Goal: Navigation & Orientation: Find specific page/section

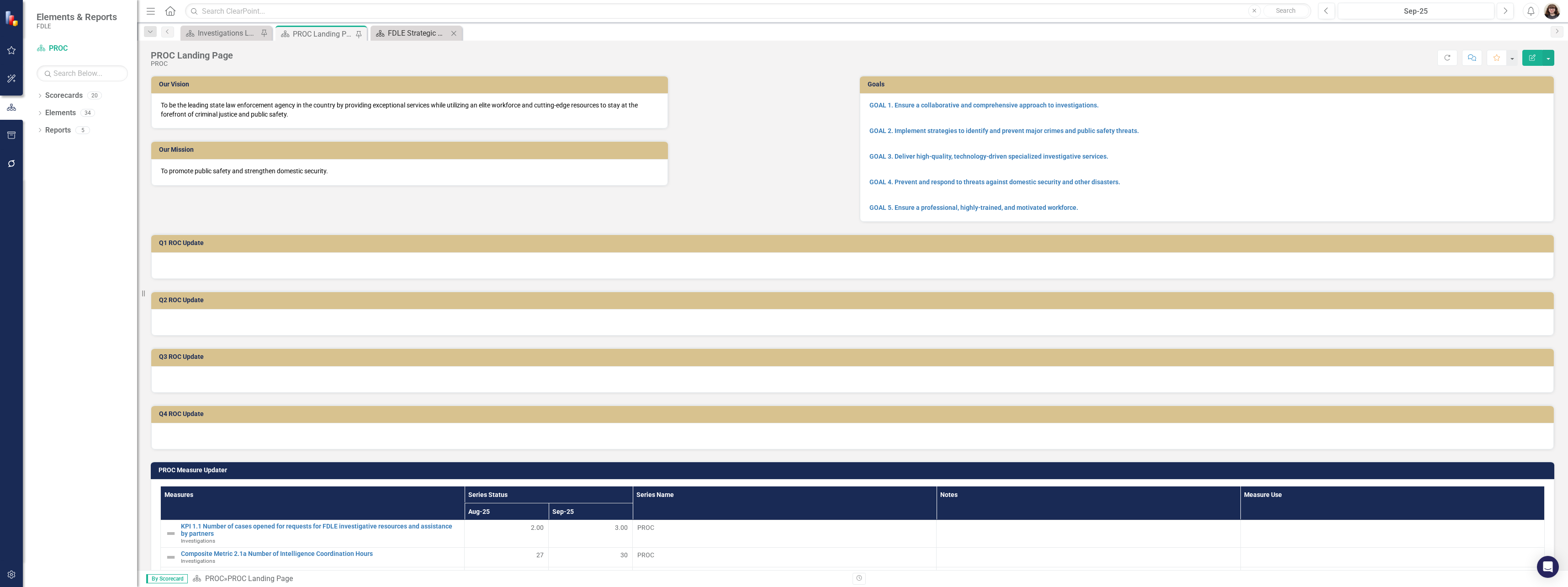
click at [425, 35] on div "FDLE Strategic Plan" at bounding box center [418, 33] width 60 height 12
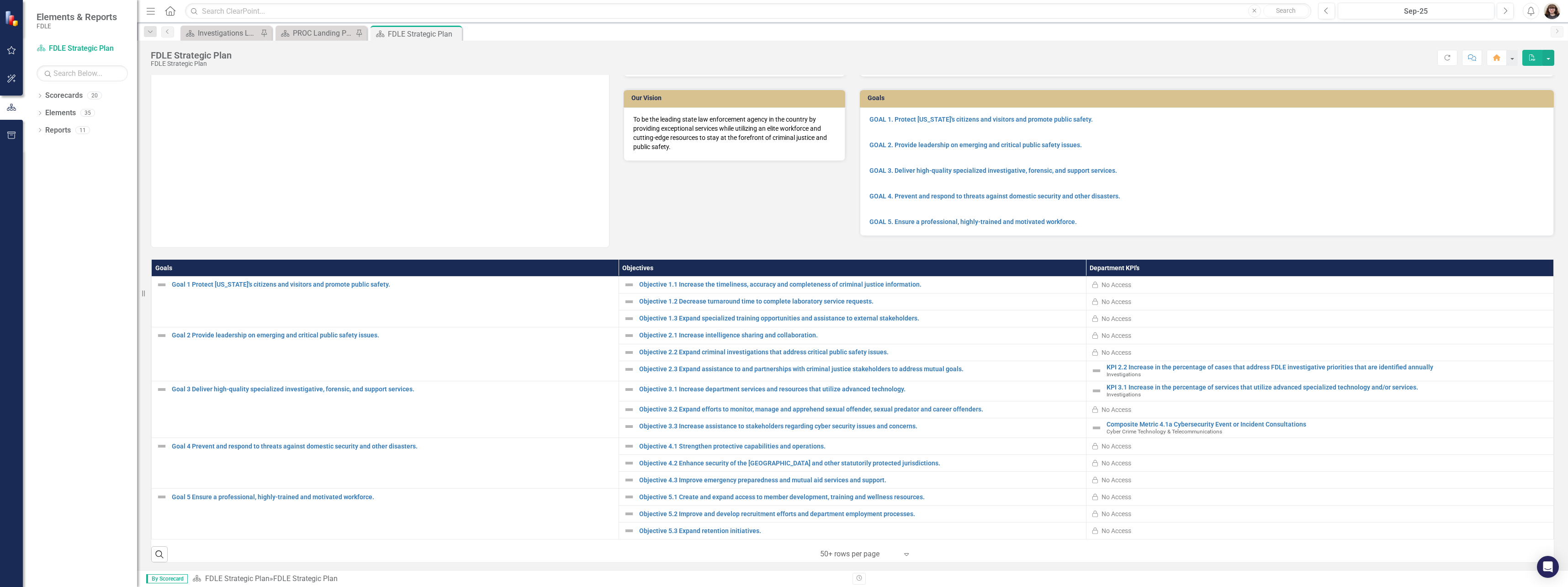
scroll to position [45, 0]
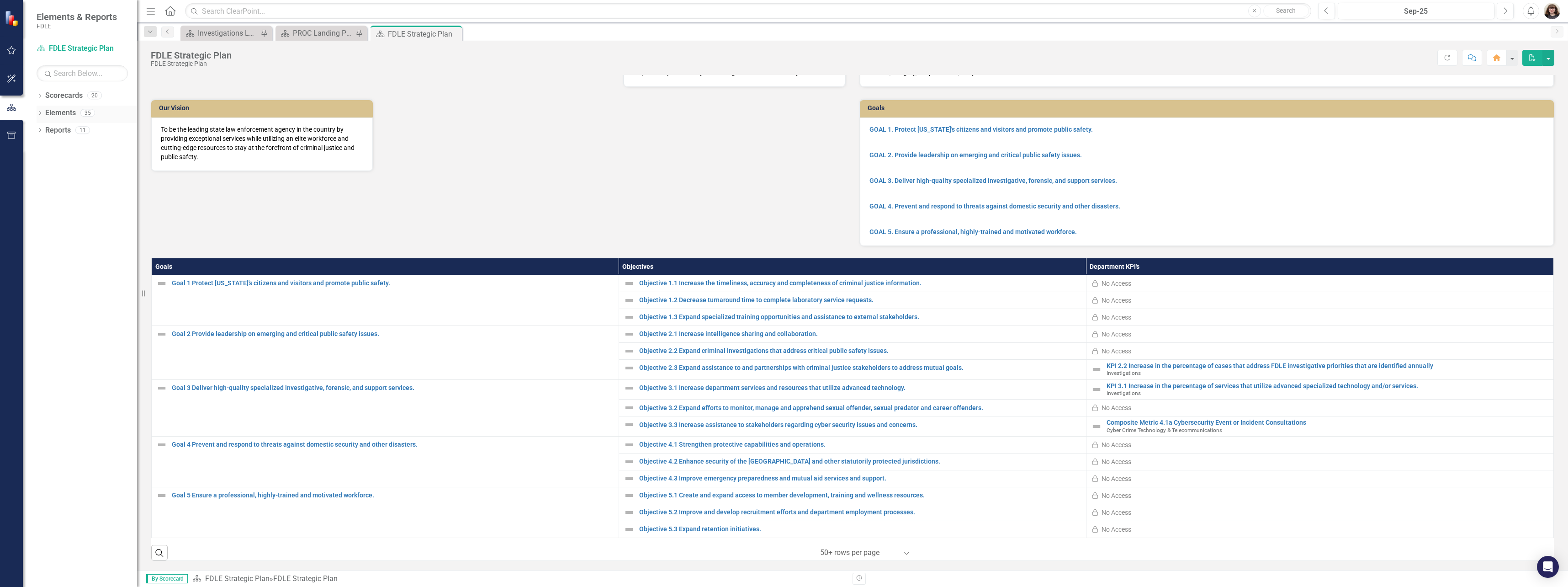
click at [44, 113] on div "Dropdown Elements 35" at bounding box center [86, 114] width 100 height 18
click at [40, 111] on icon "Dropdown" at bounding box center [40, 114] width 7 height 5
click at [34, 164] on icon "Dropdown" at bounding box center [30, 166] width 7 height 5
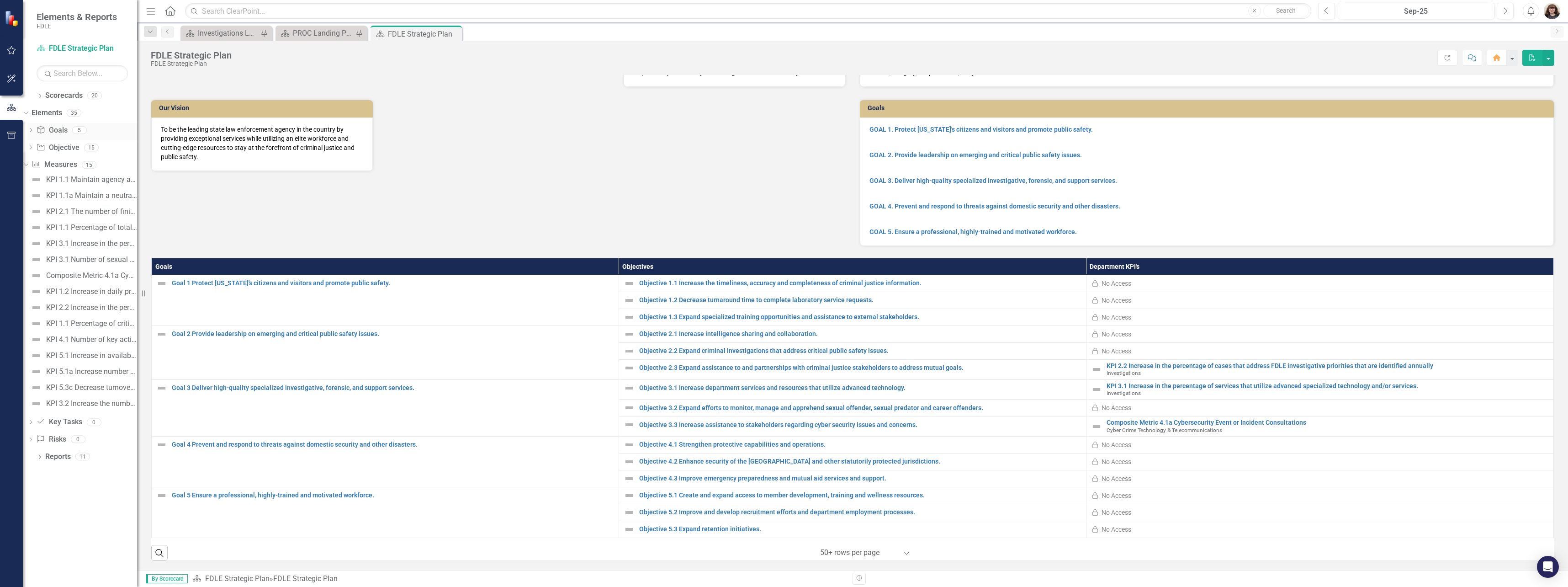
click at [32, 129] on icon at bounding box center [31, 130] width 2 height 4
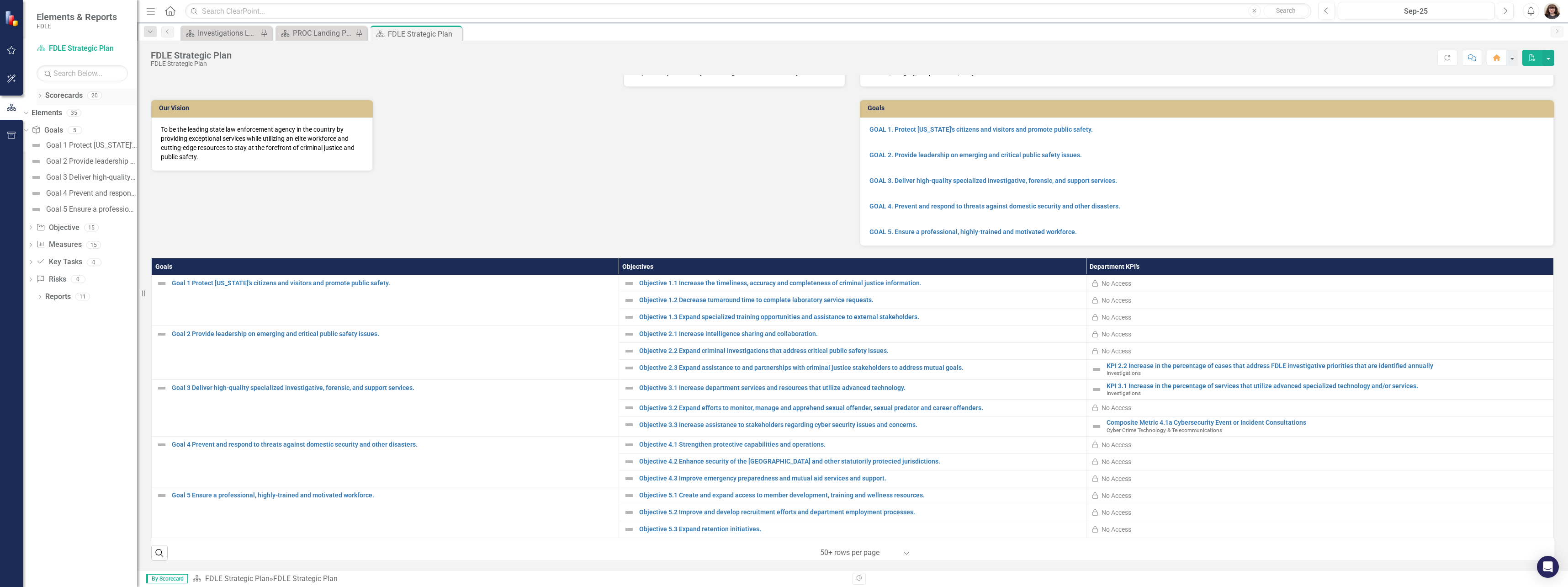
click at [40, 96] on icon "Dropdown" at bounding box center [40, 97] width 7 height 5
click at [34, 146] on icon "Dropdown" at bounding box center [30, 147] width 7 height 5
click at [34, 164] on icon "Dropdown" at bounding box center [30, 161] width 7 height 5
click at [63, 178] on div "Dropdown" at bounding box center [81, 176] width 107 height 8
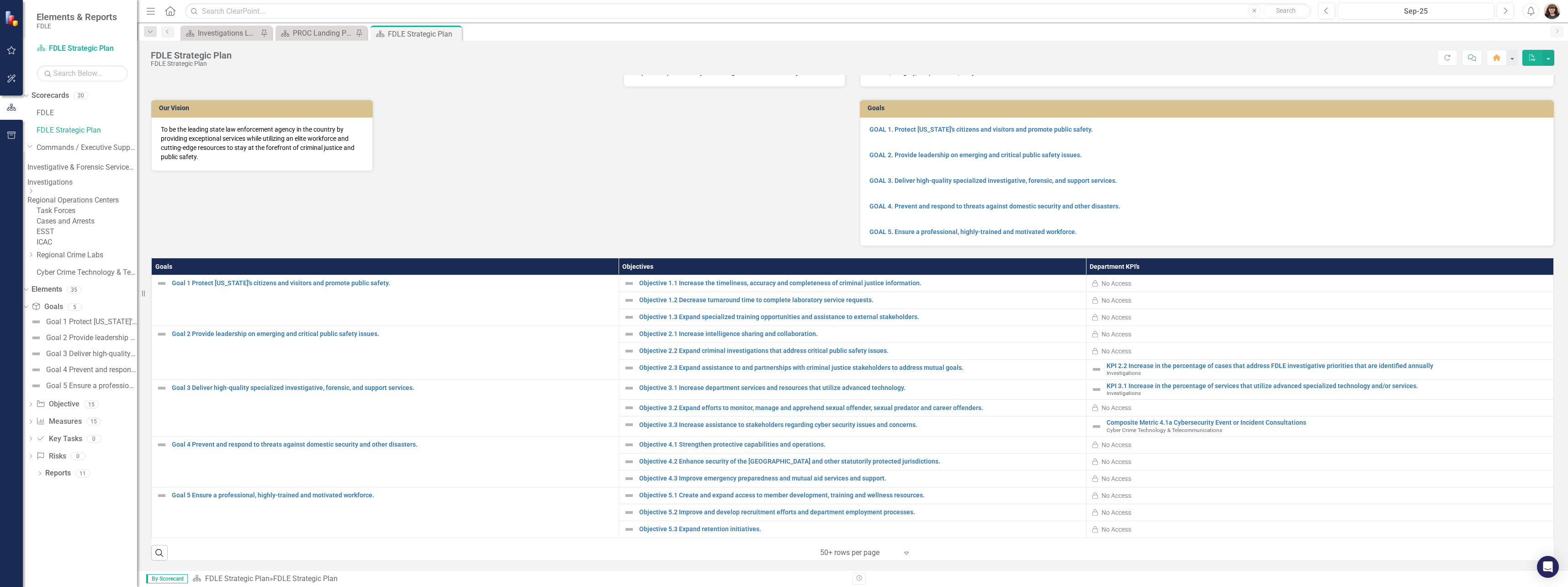
click at [34, 194] on icon "Dropdown" at bounding box center [30, 191] width 7 height 5
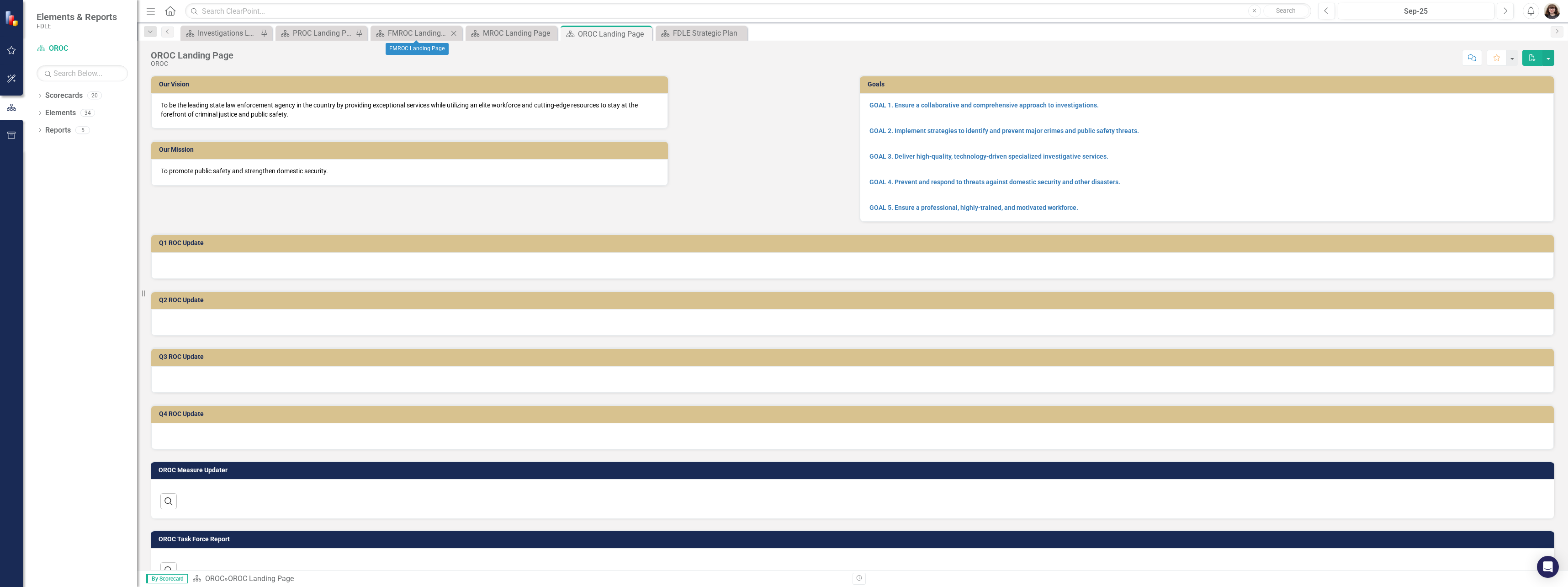
click at [453, 35] on icon "Close" at bounding box center [453, 33] width 9 height 7
click at [0, 0] on icon "Close" at bounding box center [0, 0] width 0 height 0
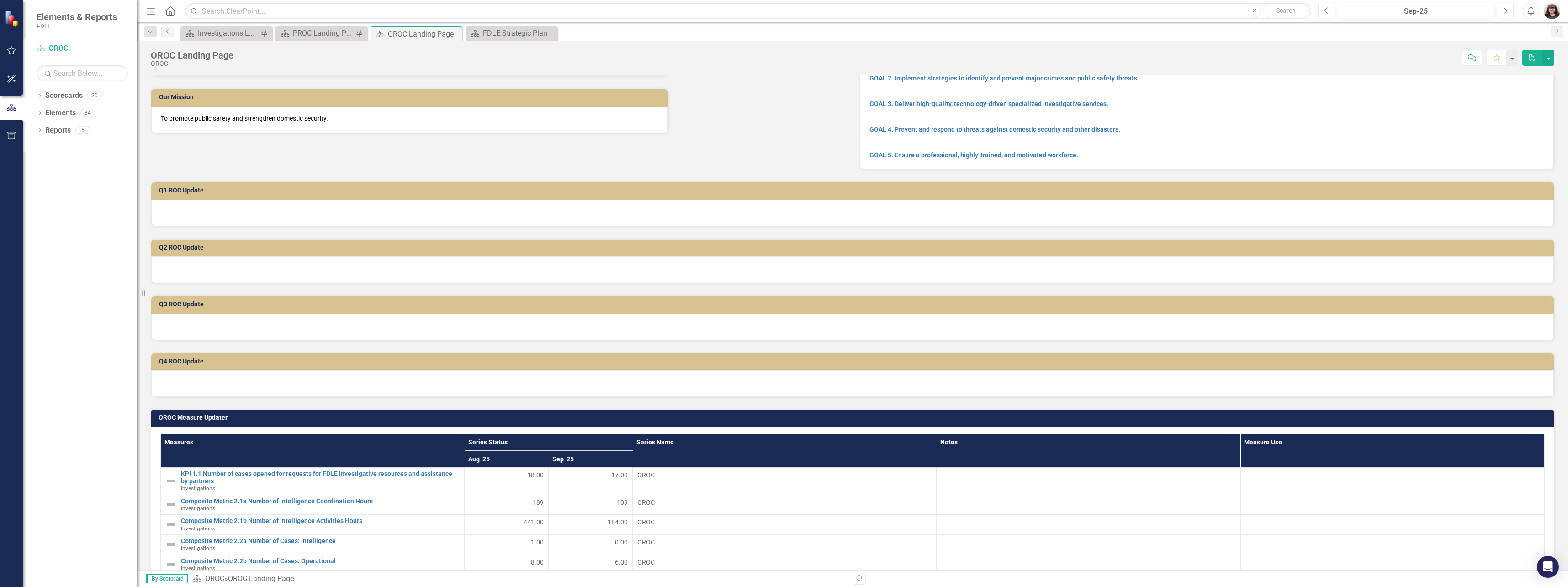
scroll to position [46, 0]
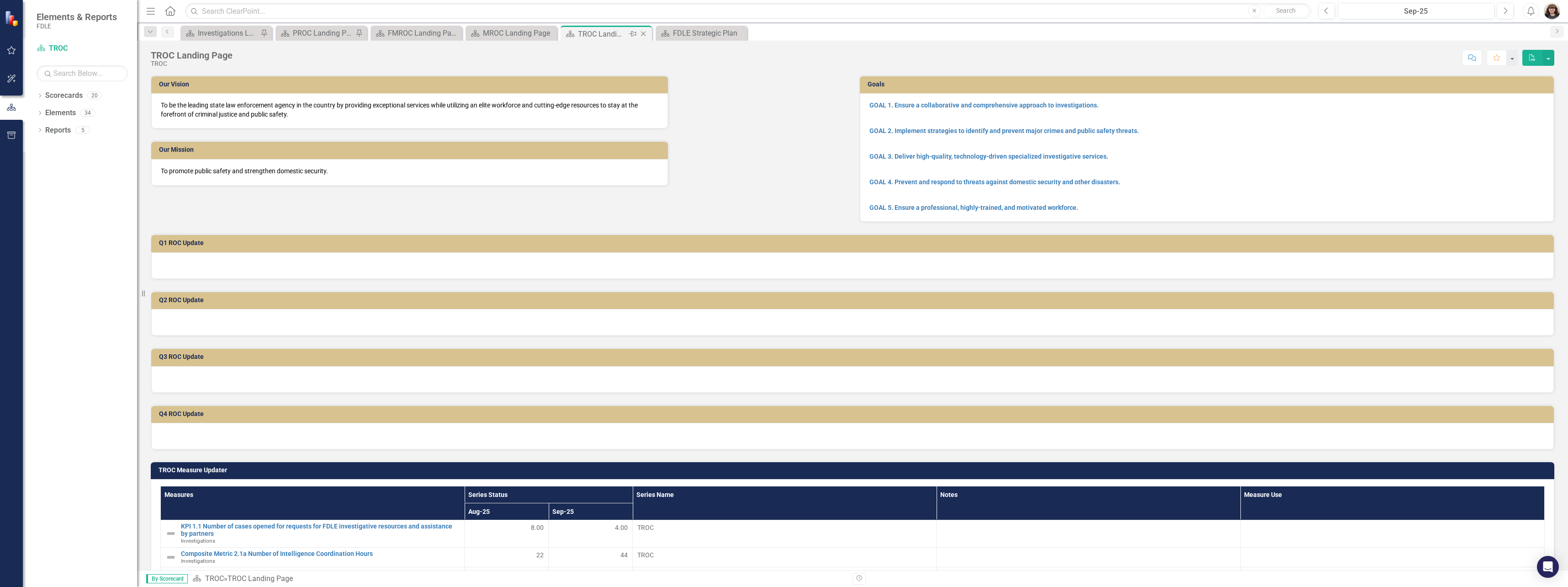
click at [645, 33] on icon "Close" at bounding box center [643, 34] width 9 height 7
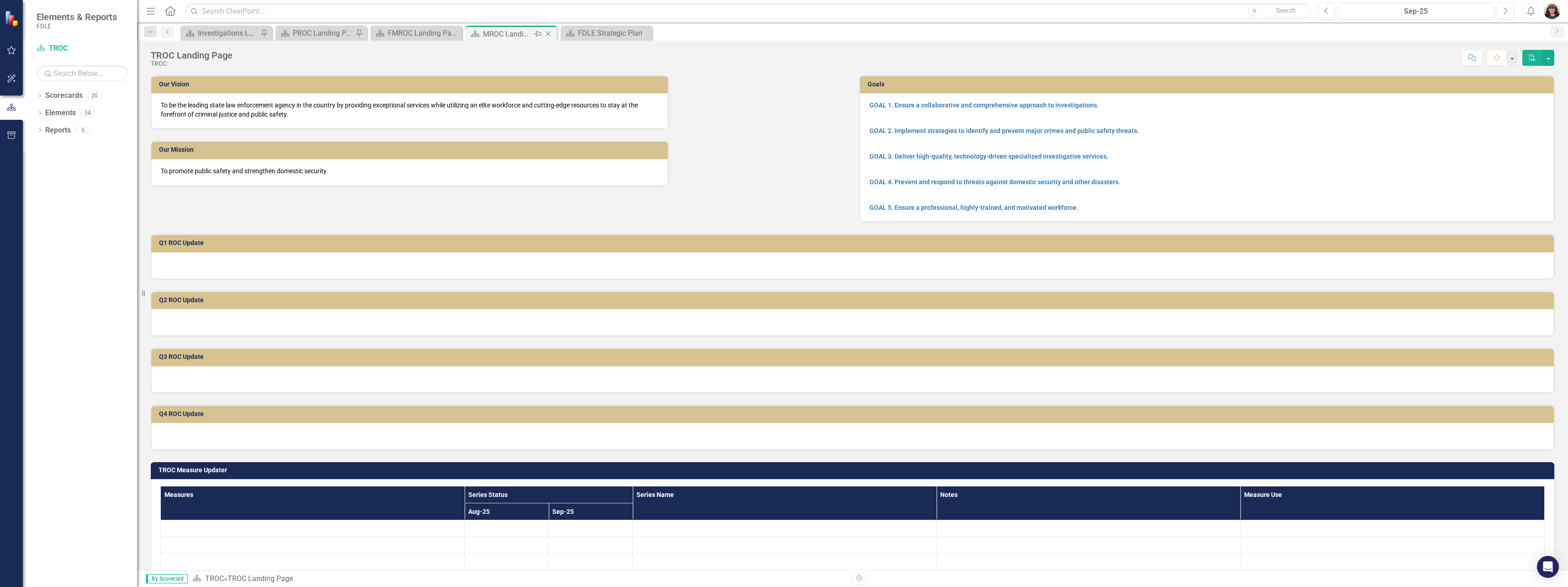
click at [548, 35] on icon "Close" at bounding box center [548, 34] width 9 height 7
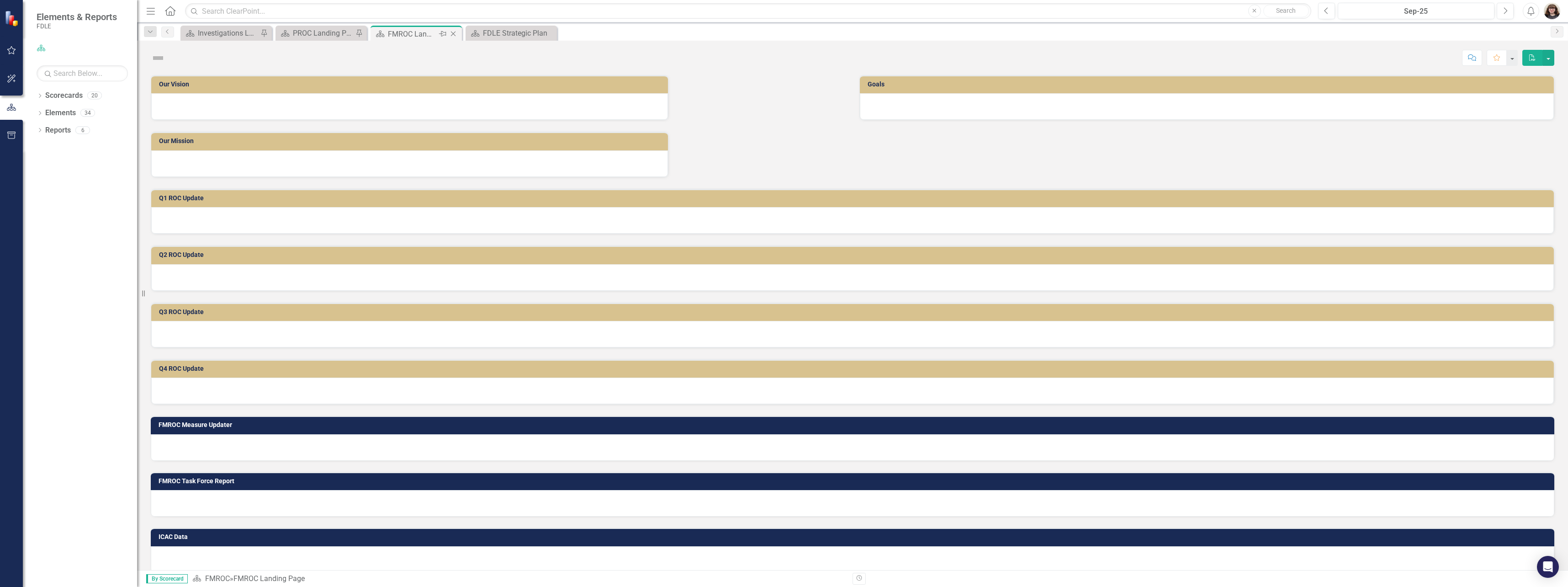
click at [453, 34] on icon "Close" at bounding box center [453, 34] width 9 height 7
click at [303, 32] on div "PROC Landing Page" at bounding box center [323, 34] width 60 height 12
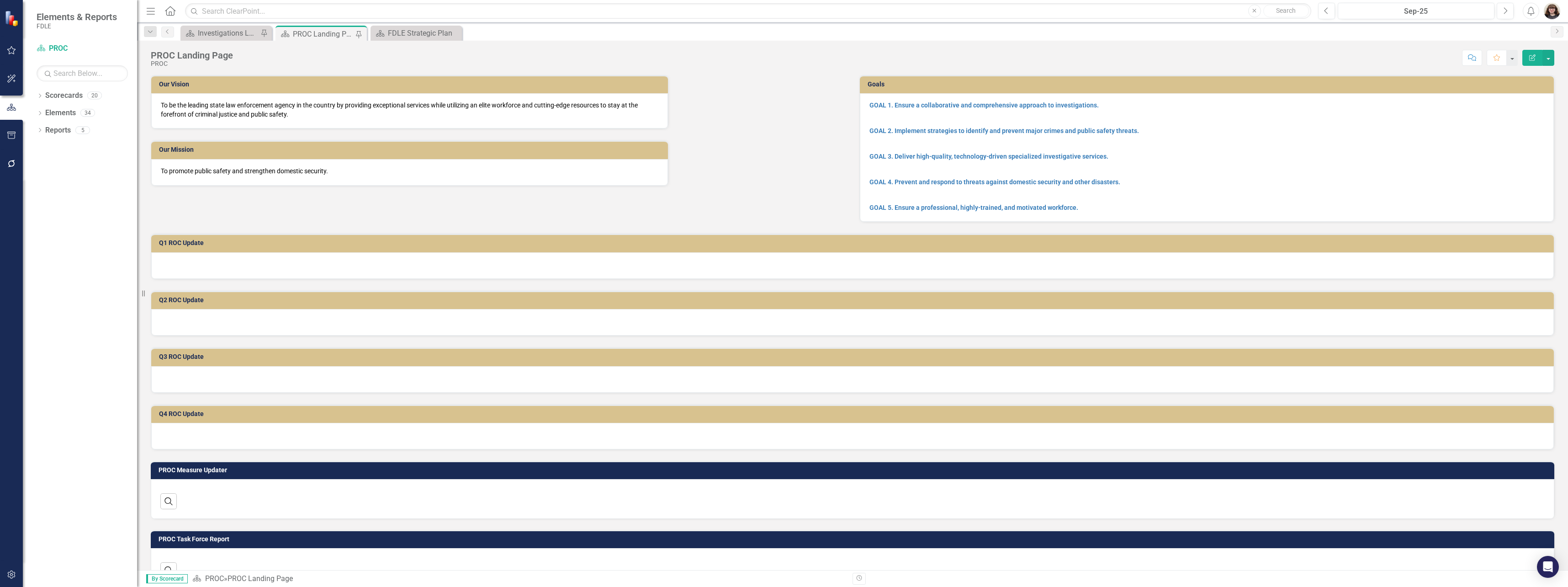
click at [234, 25] on div "Dropdown Search Scorecard Investigations Landing Page Pin Scorecard PROC Landin…" at bounding box center [852, 32] width 1431 height 18
click at [236, 34] on div "Investigations Landing Page" at bounding box center [228, 33] width 60 height 12
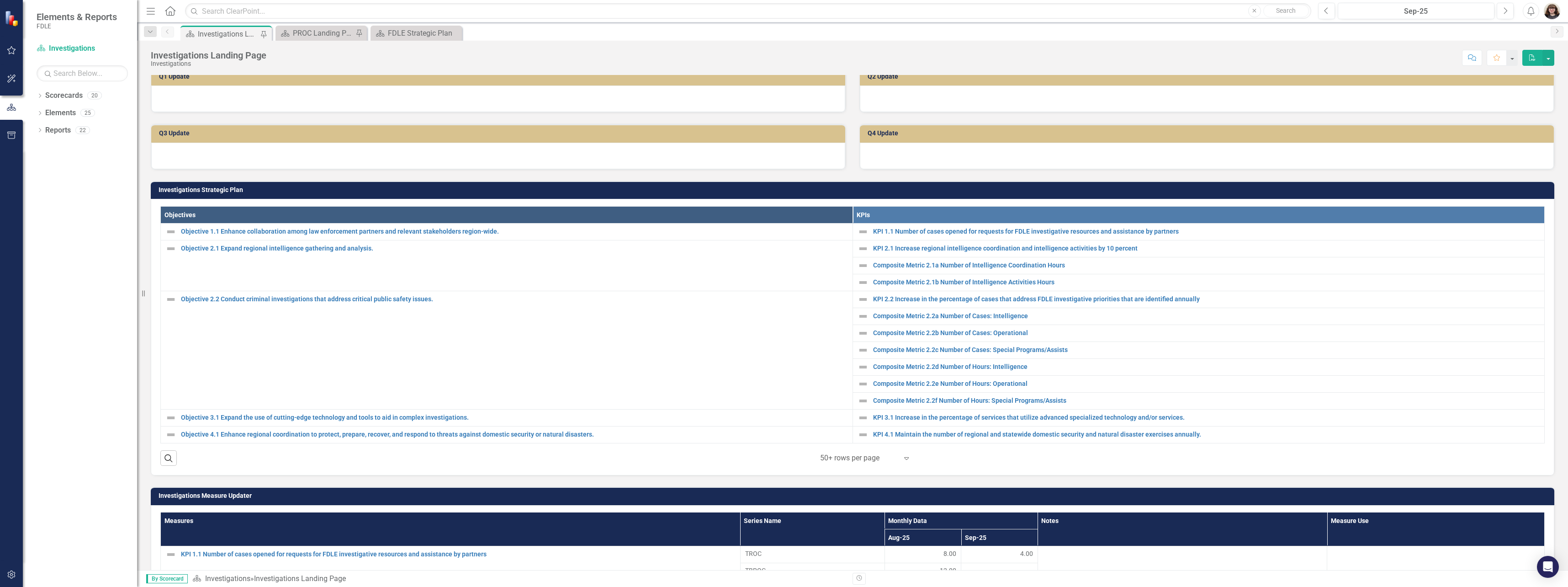
scroll to position [183, 0]
click at [458, 417] on link "Objective 3.1 Expand the use of cutting-edge technology and tools to aid in com…" at bounding box center [514, 417] width 667 height 7
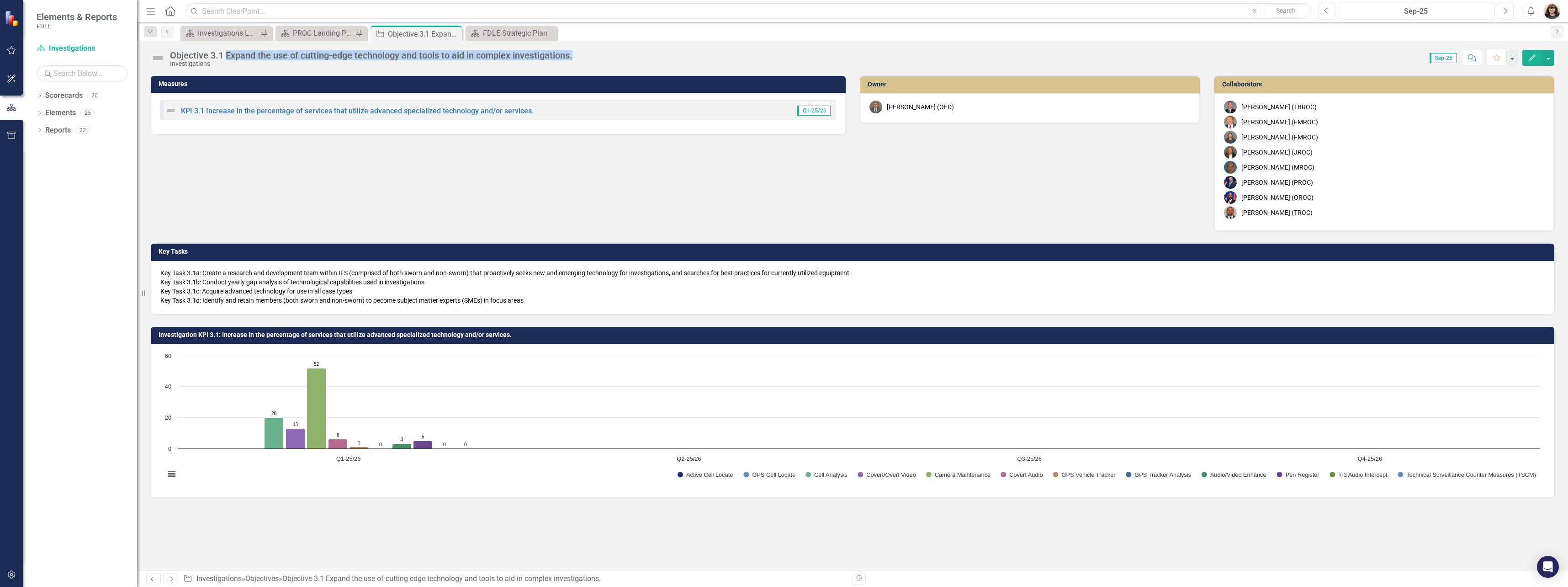
drag, startPoint x: 578, startPoint y: 55, endPoint x: 226, endPoint y: 52, distance: 352.0
click at [226, 52] on div "Objective 3.1 Expand the use of cutting-edge technology and tools to aid in com…" at bounding box center [373, 59] width 407 height 17
copy div "Expand the use of cutting-edge technology and tools to aid in complex investiga…"
